Goal: Browse casually: Explore the website without a specific task or goal

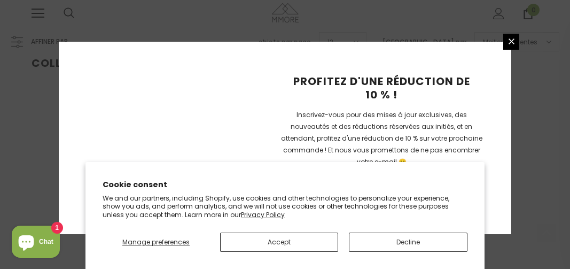
scroll to position [354, 0]
